Goal: Task Accomplishment & Management: Use online tool/utility

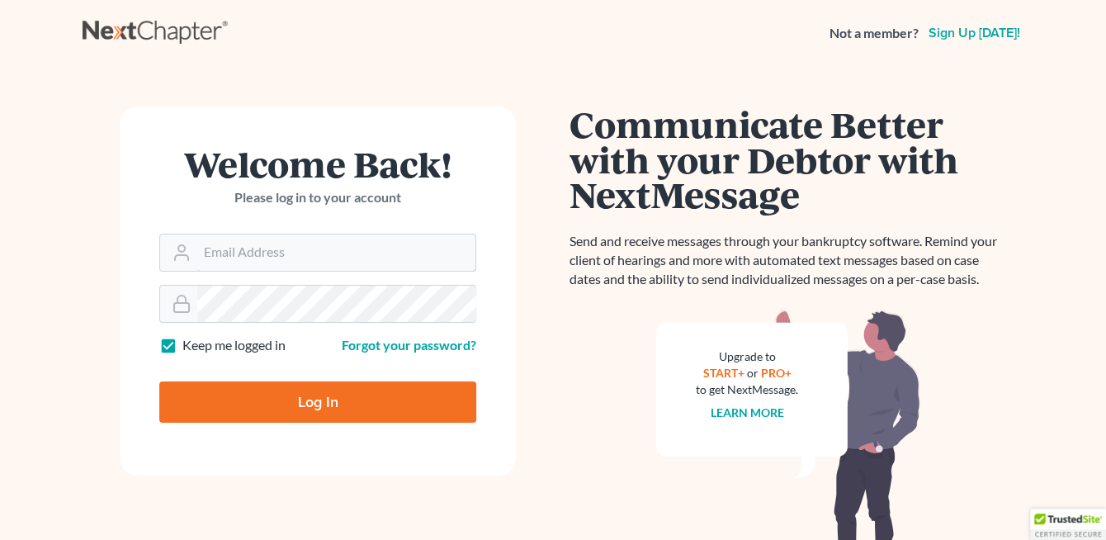
type input "[EMAIL_ADDRESS][DOMAIN_NAME]"
click at [302, 393] on input "Log In" at bounding box center [317, 401] width 317 height 41
type input "Thinking..."
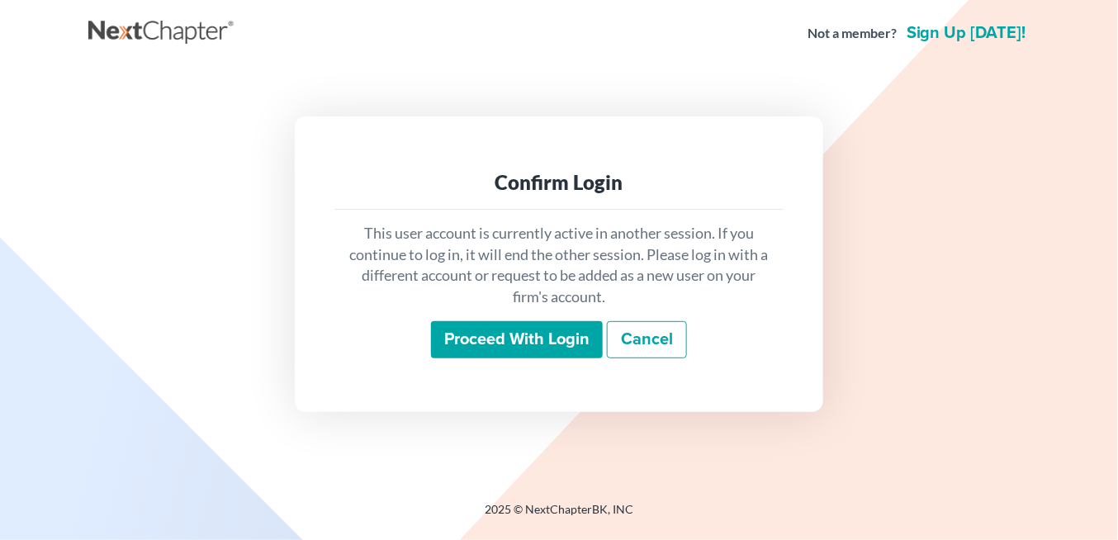
click at [471, 329] on input "Proceed with login" at bounding box center [517, 340] width 172 height 38
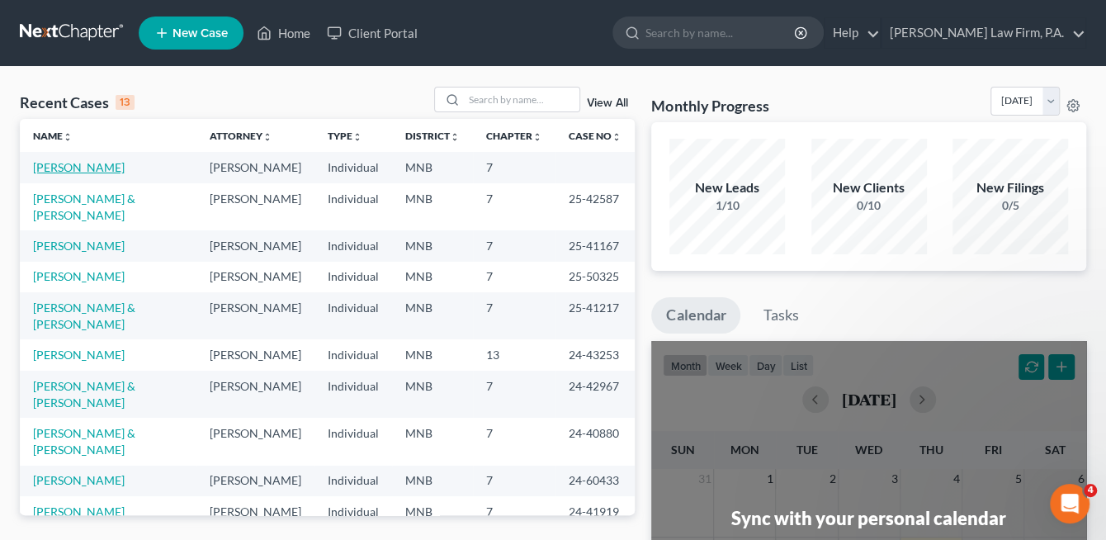
click at [80, 165] on link "[PERSON_NAME]" at bounding box center [79, 167] width 92 height 14
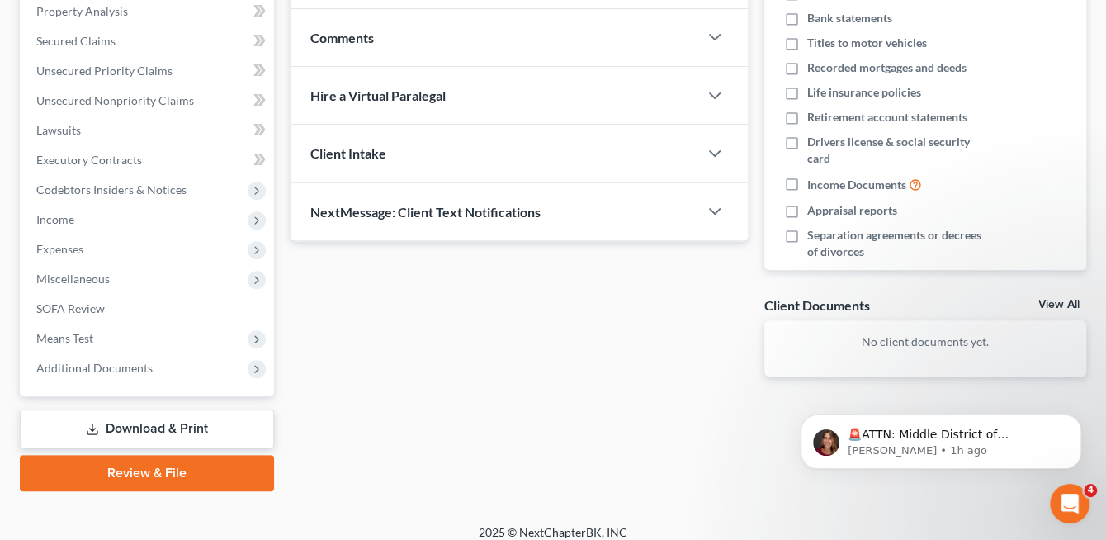
scroll to position [334, 0]
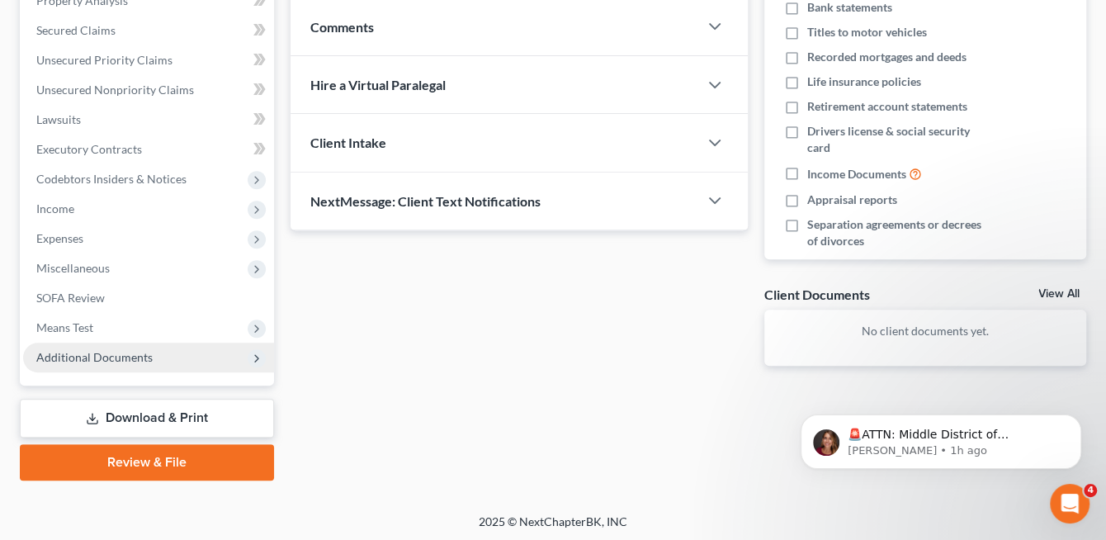
click at [125, 353] on span "Additional Documents" at bounding box center [94, 357] width 116 height 14
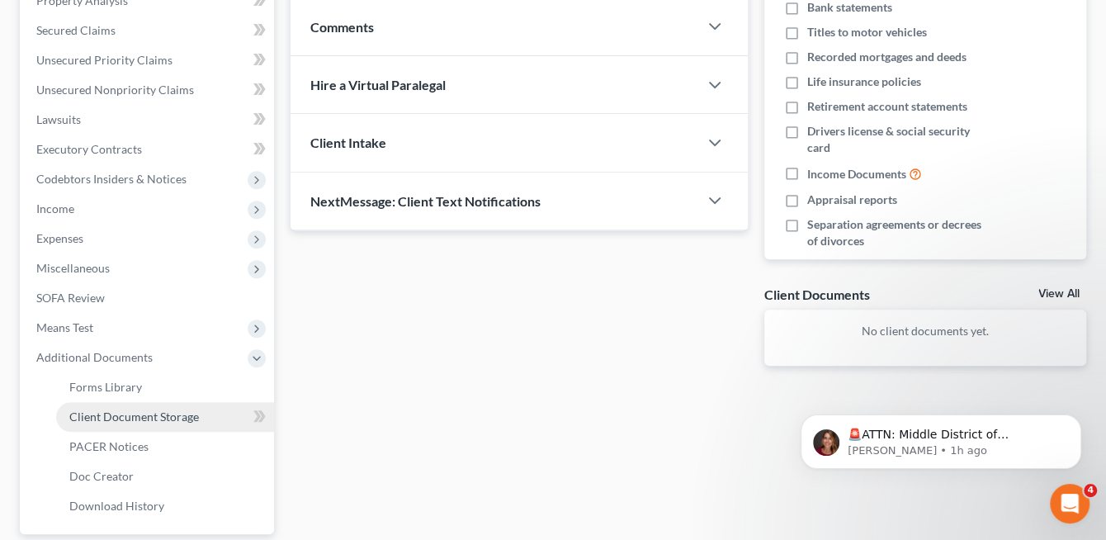
scroll to position [417, 0]
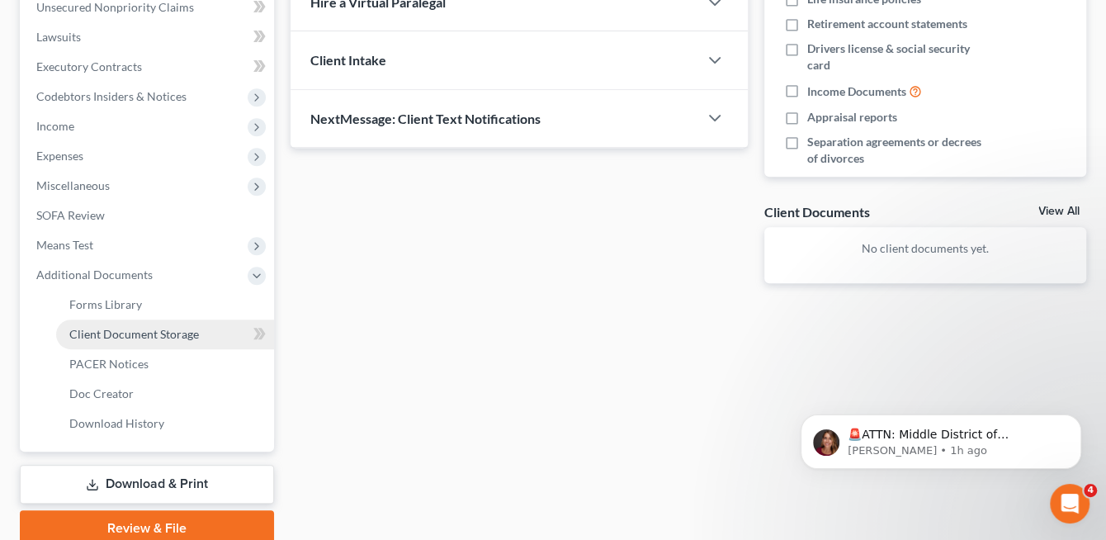
click at [140, 333] on span "Client Document Storage" at bounding box center [134, 334] width 130 height 14
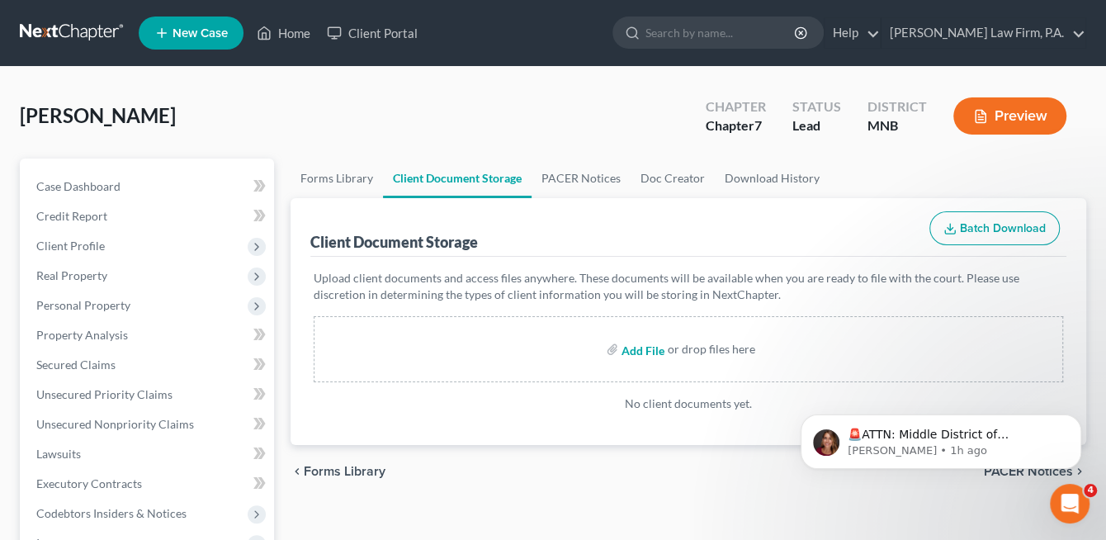
click at [632, 348] on input "file" at bounding box center [642, 349] width 40 height 30
type input "C:\fakepath\Certificate ([DATE]).pdf"
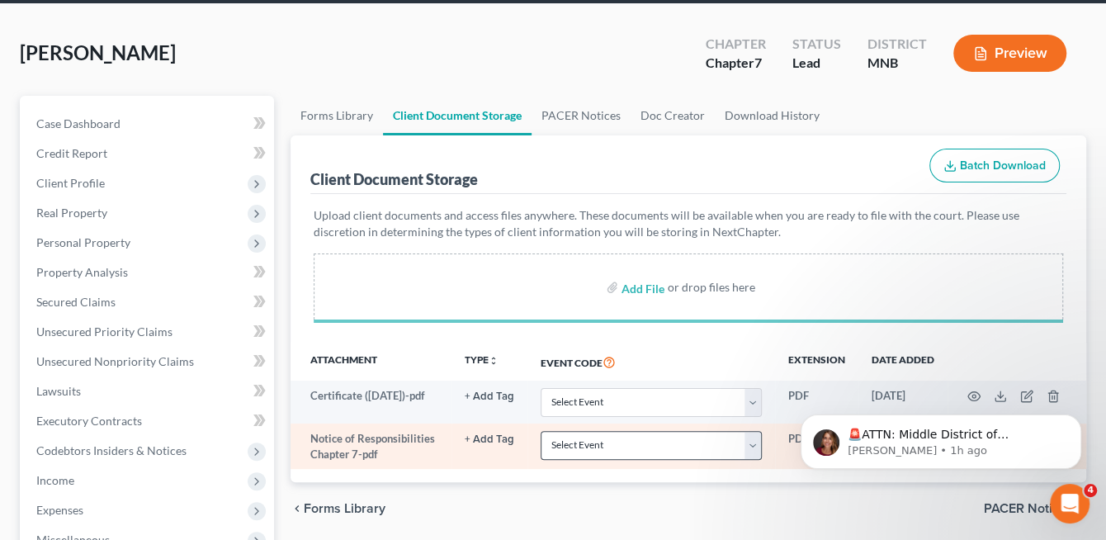
scroll to position [165, 0]
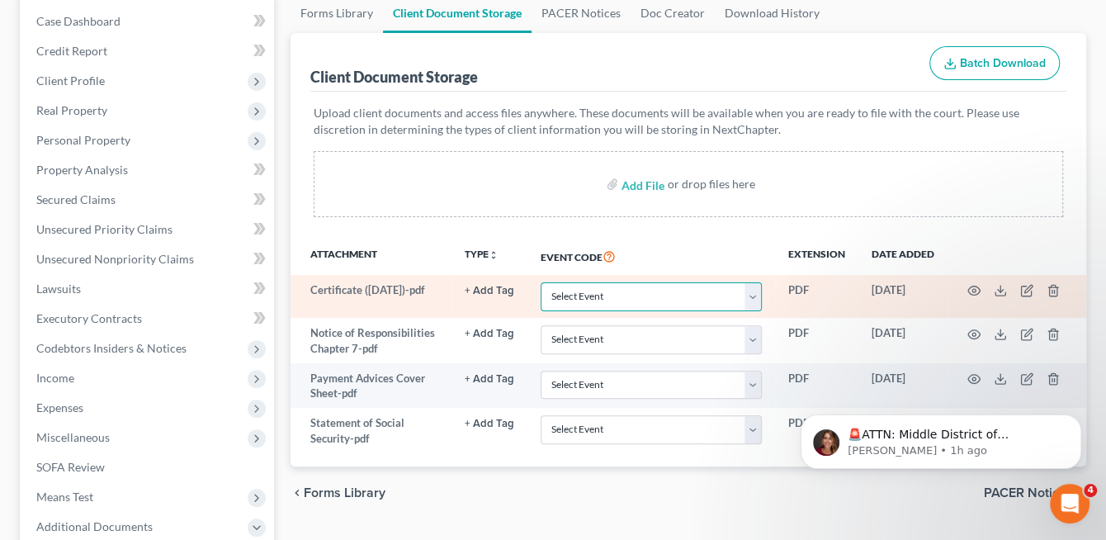
click at [755, 298] on select "Select Event Chapter 13 Plan Credit Counseling Certificate for Debtor Credit Co…" at bounding box center [651, 296] width 221 height 29
select select "1"
click at [541, 282] on select "Select Event Chapter 13 Plan Credit Counseling Certificate for Debtor Credit Co…" at bounding box center [651, 296] width 221 height 29
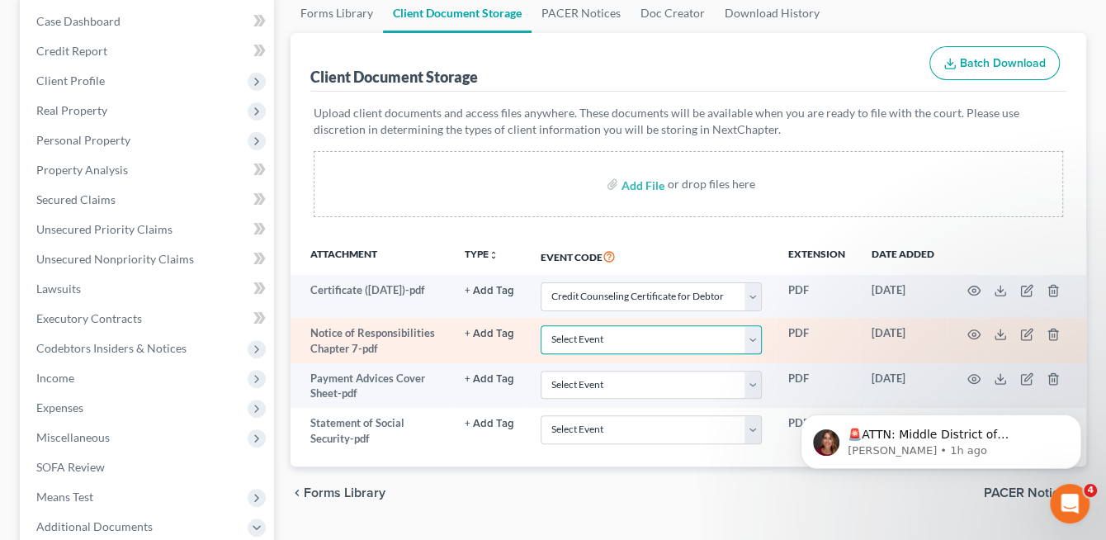
click at [629, 343] on select "Select Event Chapter 13 Plan Credit Counseling Certificate for Debtor Credit Co…" at bounding box center [651, 339] width 221 height 29
select select "6"
click at [541, 325] on select "Select Event Chapter 13 Plan Credit Counseling Certificate for Debtor Credit Co…" at bounding box center [651, 339] width 221 height 29
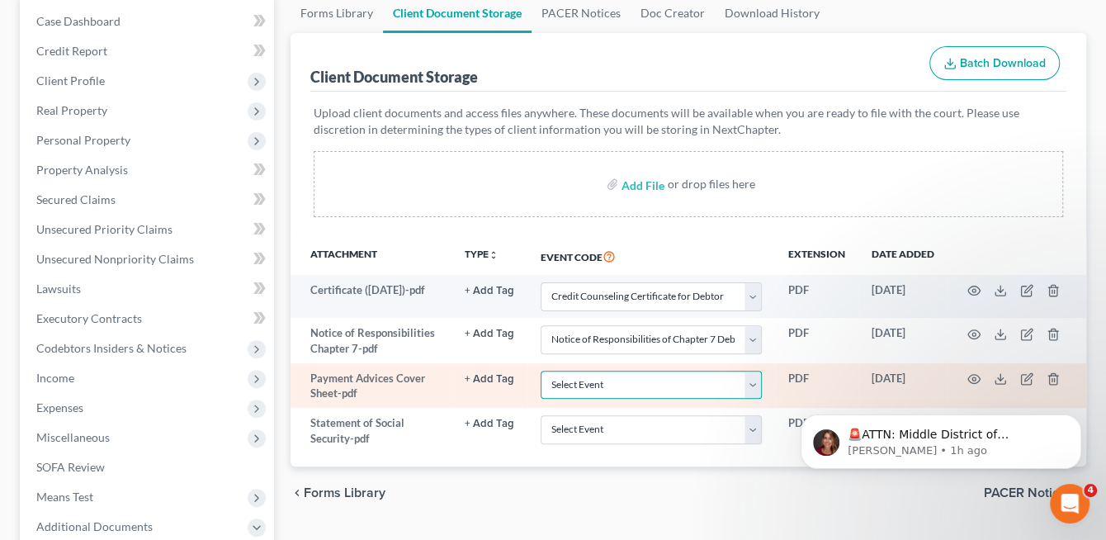
click at [594, 376] on select "Select Event Chapter 13 Plan Credit Counseling Certificate for Debtor Credit Co…" at bounding box center [651, 385] width 221 height 29
select select "7"
click at [541, 371] on select "Select Event Chapter 13 Plan Credit Counseling Certificate for Debtor Credit Co…" at bounding box center [651, 385] width 221 height 29
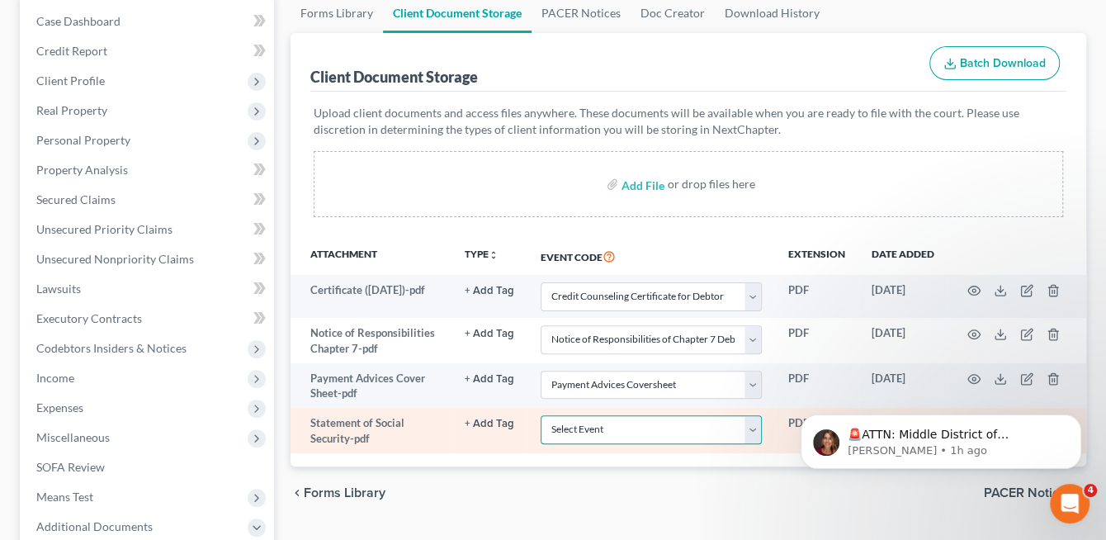
click at [575, 420] on select "Select Event Chapter 13 Plan Credit Counseling Certificate for Debtor Credit Co…" at bounding box center [651, 429] width 221 height 29
drag, startPoint x: 477, startPoint y: 448, endPoint x: 551, endPoint y: 442, distance: 74.6
click at [480, 447] on td "+ Add Tag Select an option or create one Hearing Notice Proof of Claim" at bounding box center [490, 430] width 76 height 45
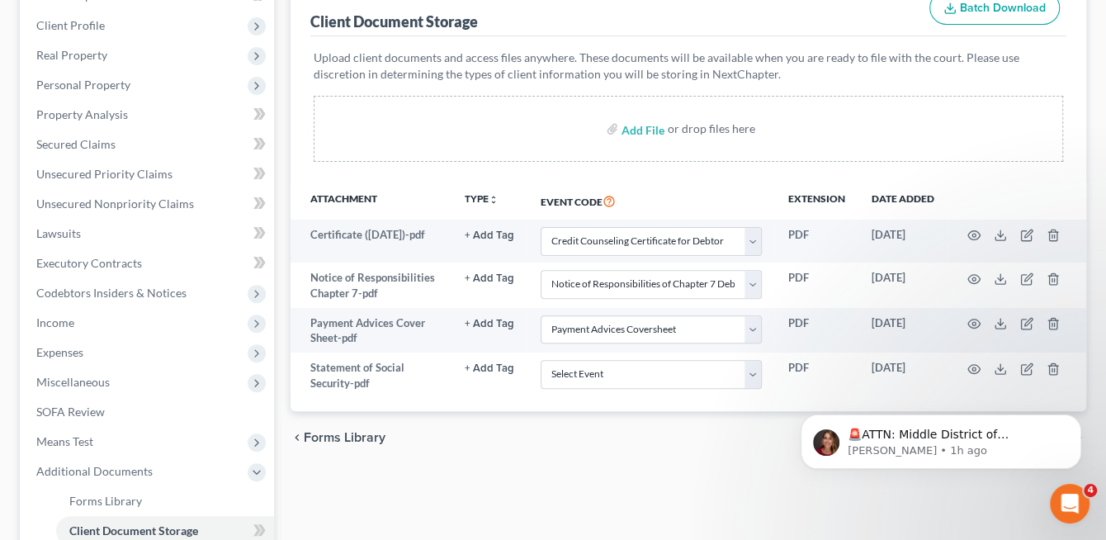
scroll to position [248, 0]
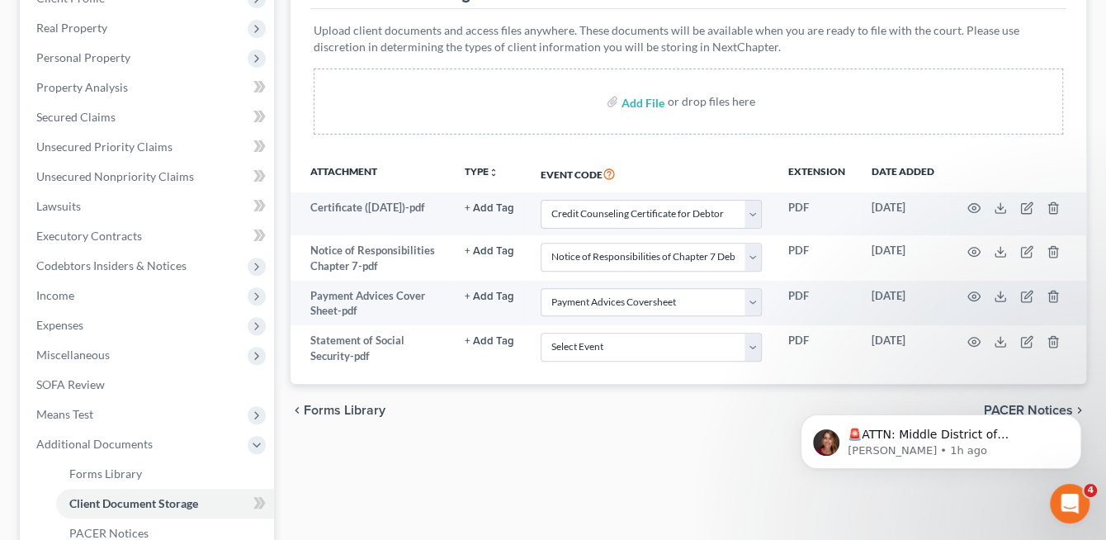
click at [1041, 345] on div "🚨ATTN: Middle District of [US_STATE] The court has added a new Credit Counselin…" at bounding box center [941, 366] width 304 height 206
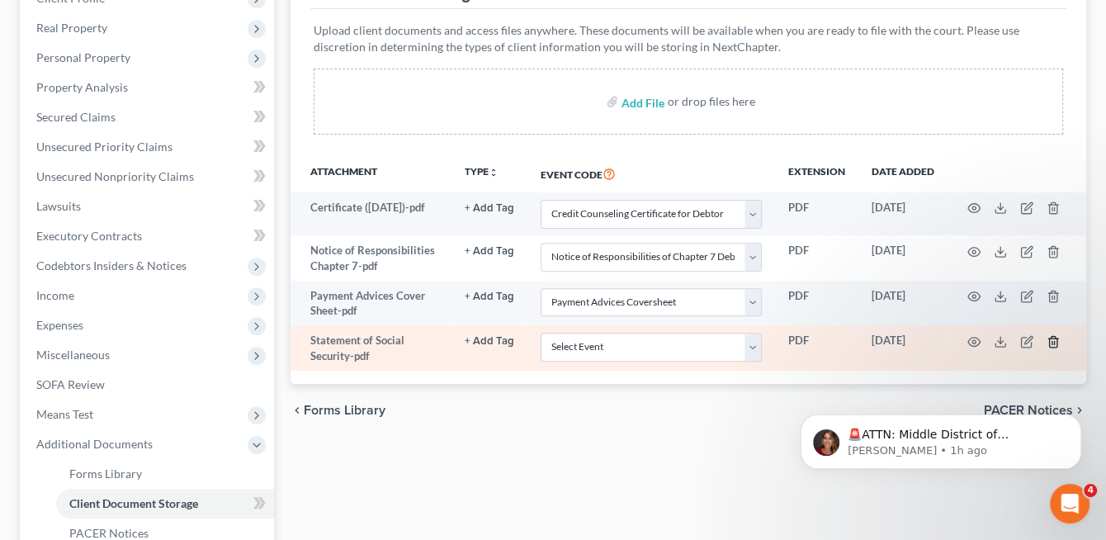
click at [1053, 338] on icon "button" at bounding box center [1053, 341] width 13 height 13
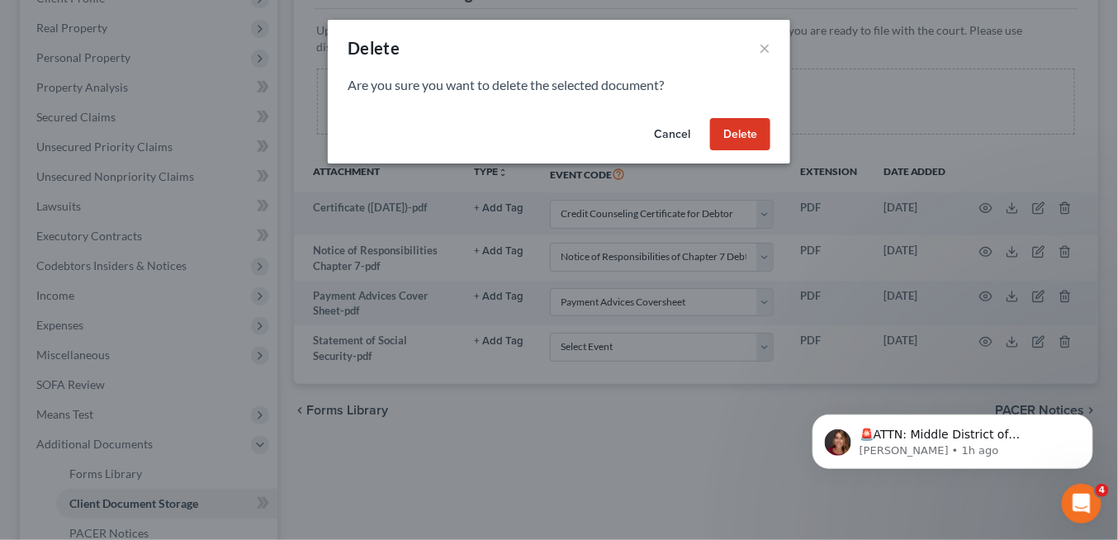
click at [736, 126] on button "Delete" at bounding box center [740, 134] width 60 height 33
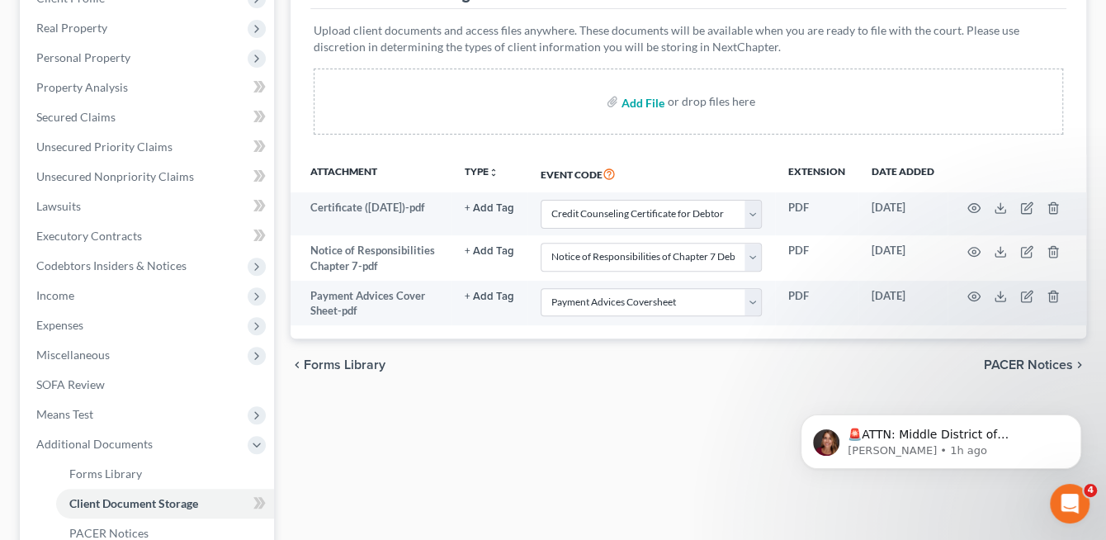
click at [639, 110] on input "file" at bounding box center [642, 102] width 40 height 30
type input "C:\fakepath\Paystubs (7-3--8-29-25).pdf"
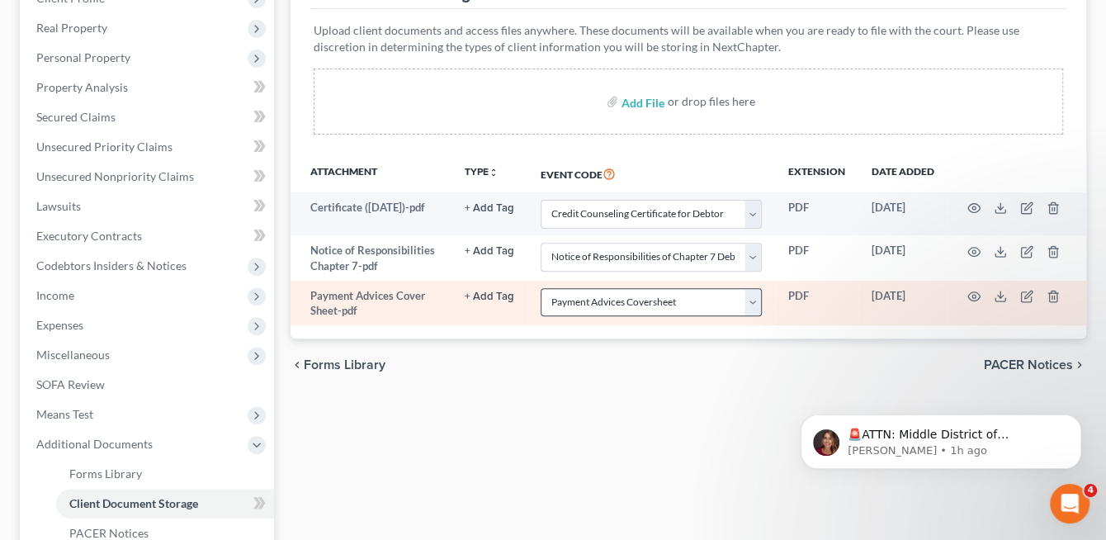
select select "1"
select select "6"
select select "7"
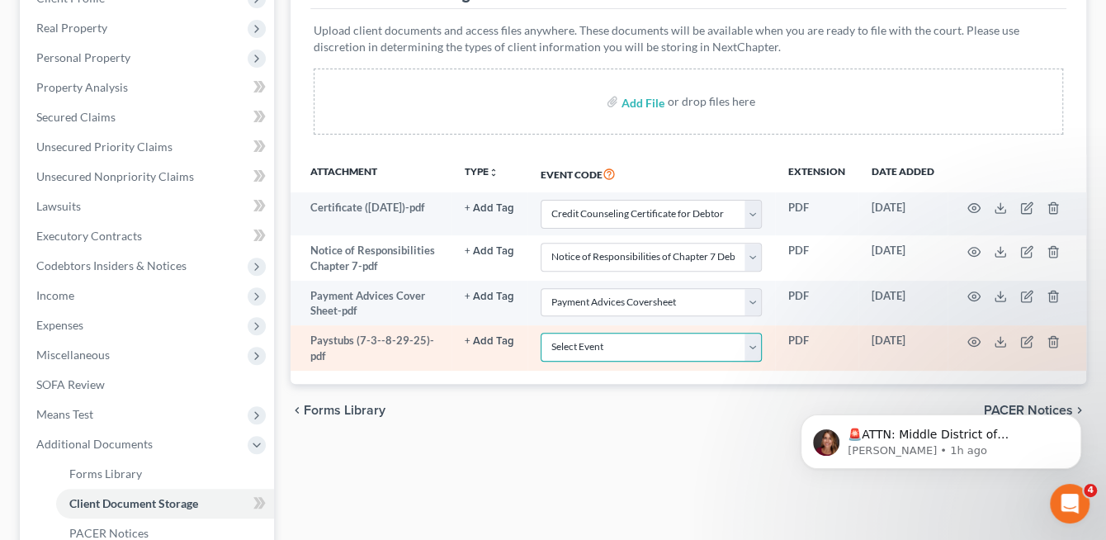
click at [622, 355] on select "Select Event Chapter 13 Plan Credit Counseling Certificate for Debtor Credit Co…" at bounding box center [651, 347] width 221 height 29
select select "4"
click at [541, 333] on select "Select Event Chapter 13 Plan Credit Counseling Certificate for Debtor Credit Co…" at bounding box center [651, 347] width 221 height 29
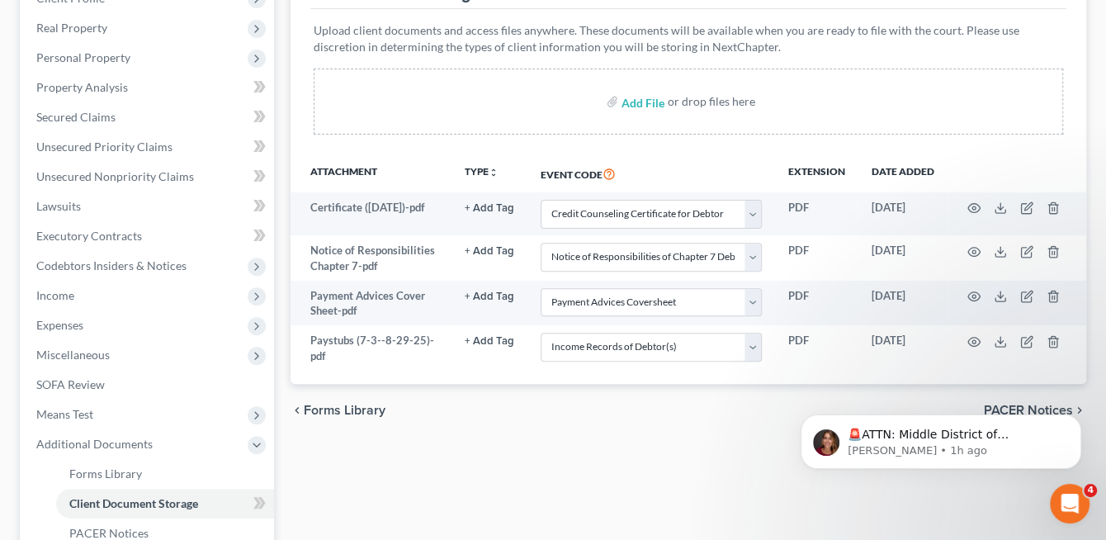
click at [343, 409] on span "Forms Library" at bounding box center [345, 410] width 82 height 13
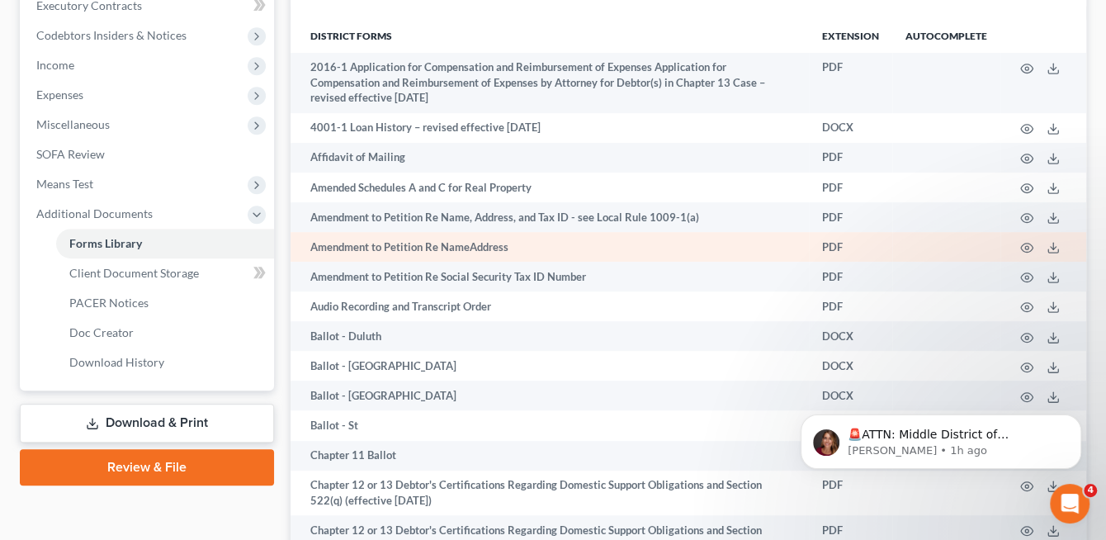
scroll to position [495, 0]
